Goal: Complete application form: Complete application form

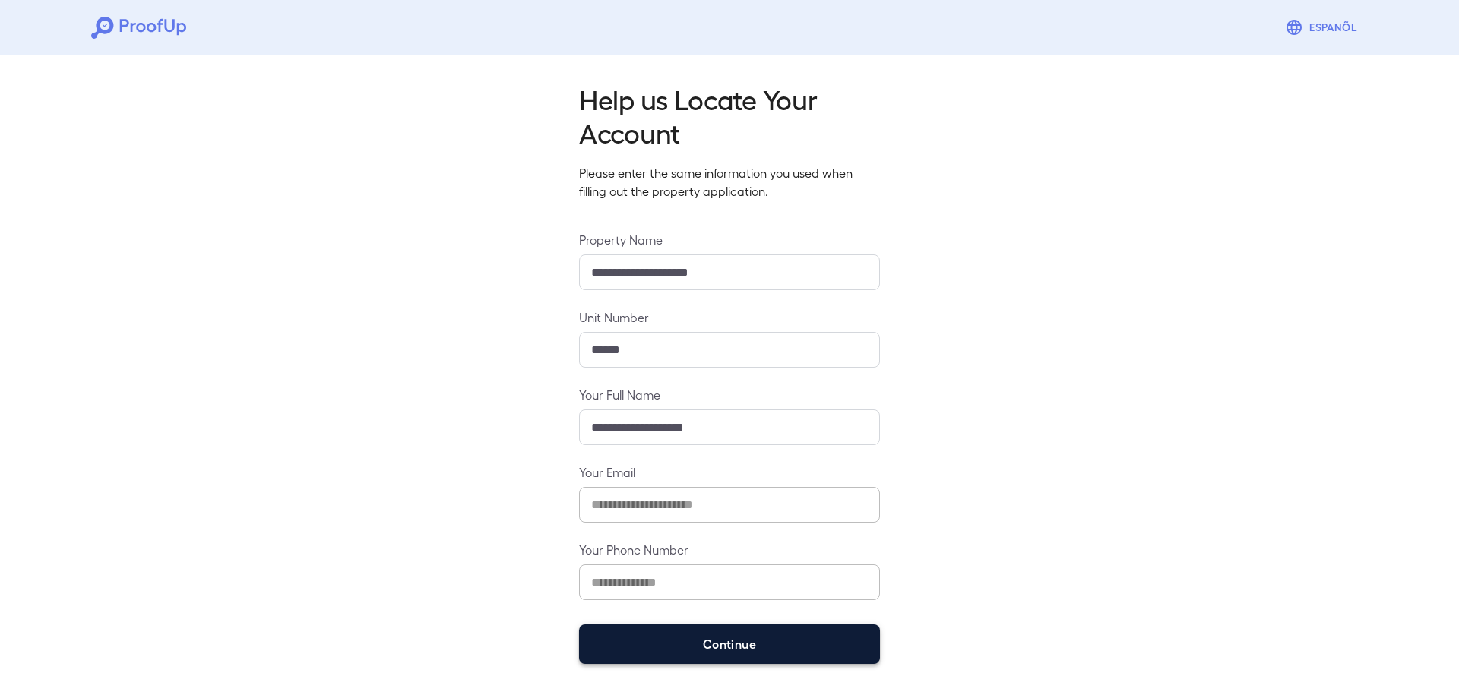
click at [717, 643] on button "Continue" at bounding box center [729, 645] width 301 height 40
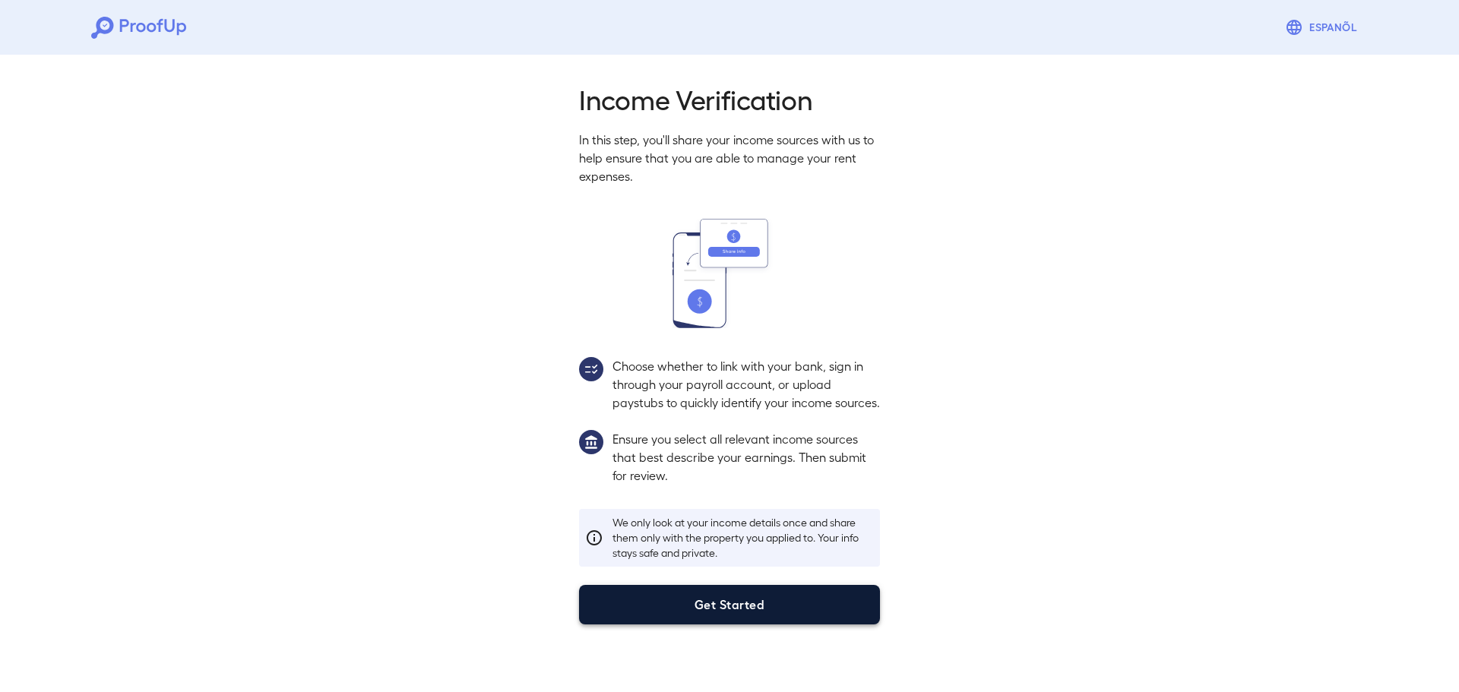
click at [798, 620] on button "Get Started" at bounding box center [729, 605] width 301 height 40
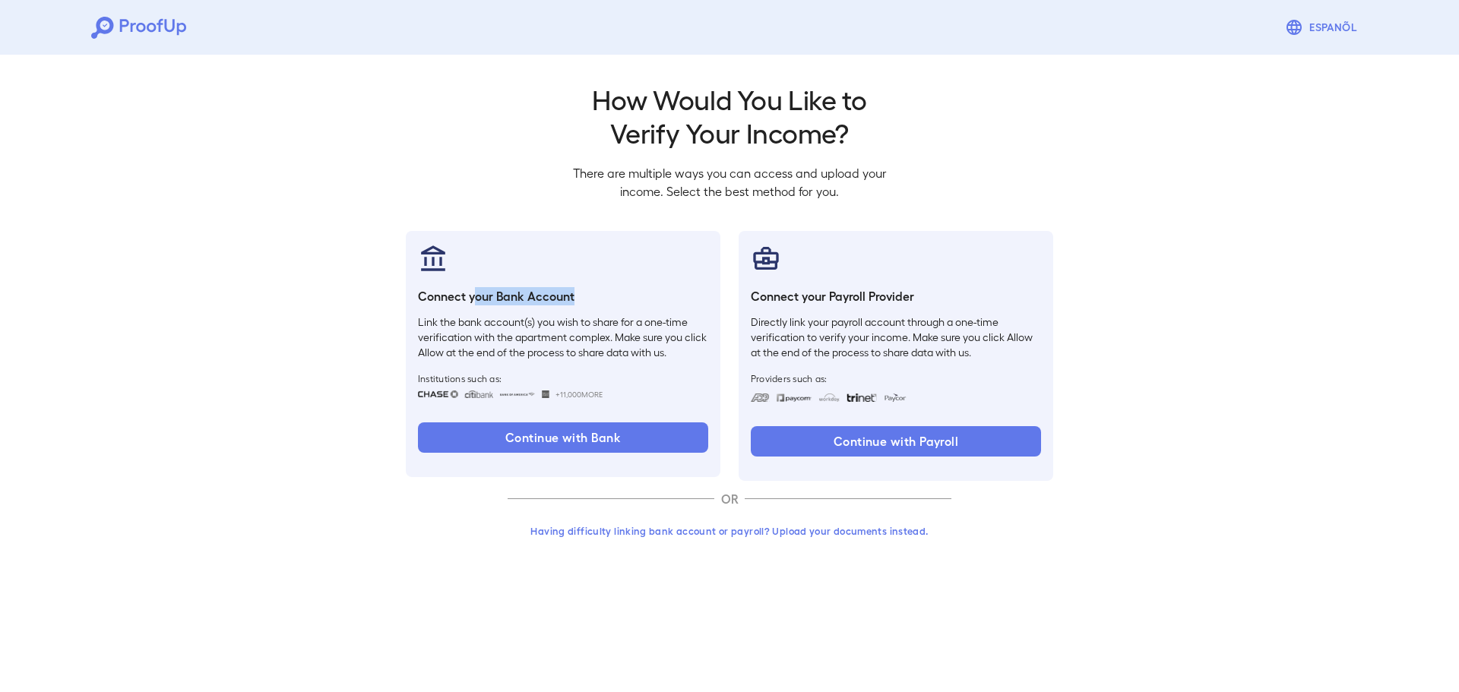
drag, startPoint x: 476, startPoint y: 302, endPoint x: 597, endPoint y: 296, distance: 121.7
click at [597, 296] on h6 "Connect your Bank Account" at bounding box center [563, 296] width 290 height 18
drag, startPoint x: 805, startPoint y: 294, endPoint x: 932, endPoint y: 302, distance: 127.2
click at [932, 302] on h6 "Connect your Payroll Provider" at bounding box center [896, 296] width 290 height 18
drag, startPoint x: 524, startPoint y: 527, endPoint x: 1016, endPoint y: 537, distance: 492.5
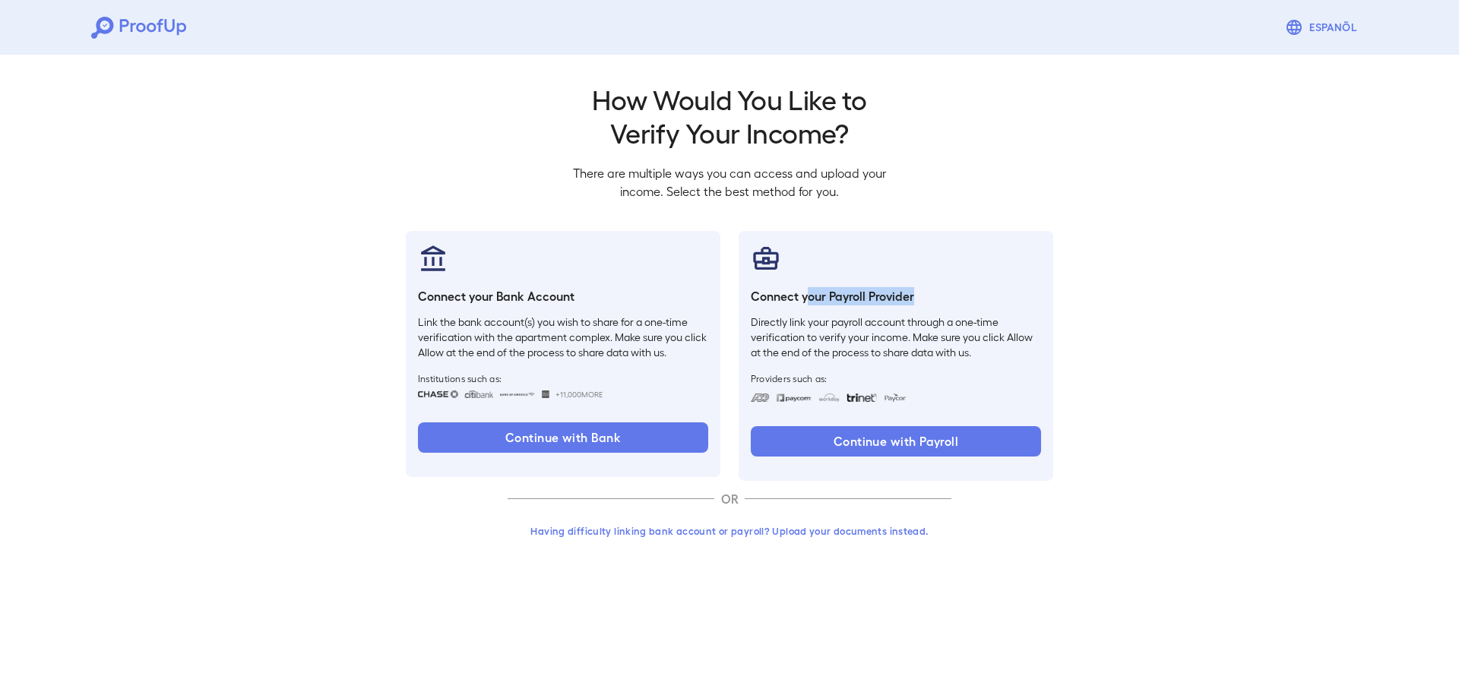
click at [1035, 528] on div "Go back How Would You Like to Verify Your Income? There are multiple ways you c…" at bounding box center [730, 319] width 684 height 474
drag, startPoint x: 477, startPoint y: 513, endPoint x: 1017, endPoint y: 518, distance: 540.3
click at [1017, 518] on div "Go back How Would You Like to Verify Your Income? There are multiple ways you c…" at bounding box center [730, 319] width 684 height 474
